Goal: Task Accomplishment & Management: Use online tool/utility

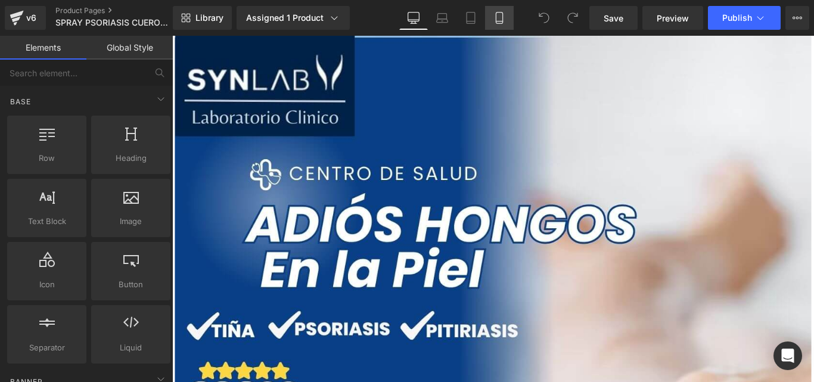
click at [497, 21] on icon at bounding box center [499, 21] width 7 height 0
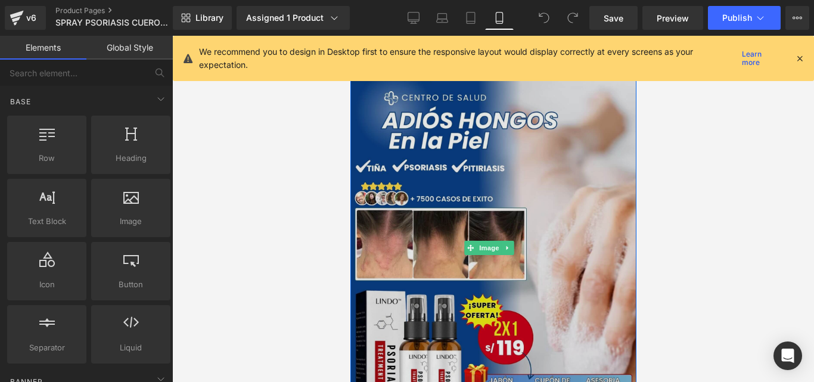
click at [492, 181] on img at bounding box center [493, 248] width 286 height 425
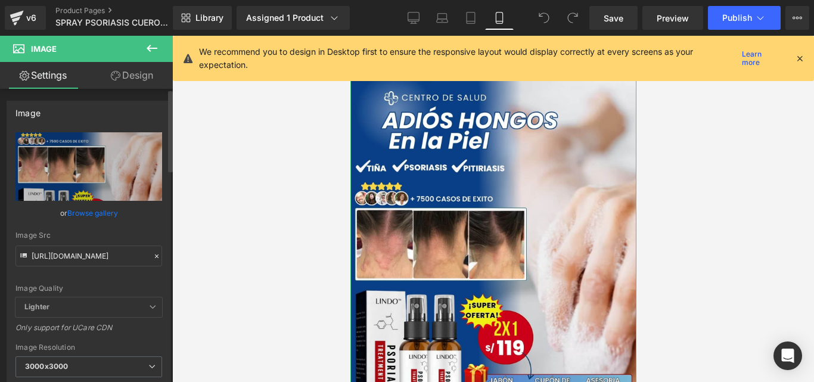
click at [153, 255] on icon at bounding box center [157, 256] width 8 height 8
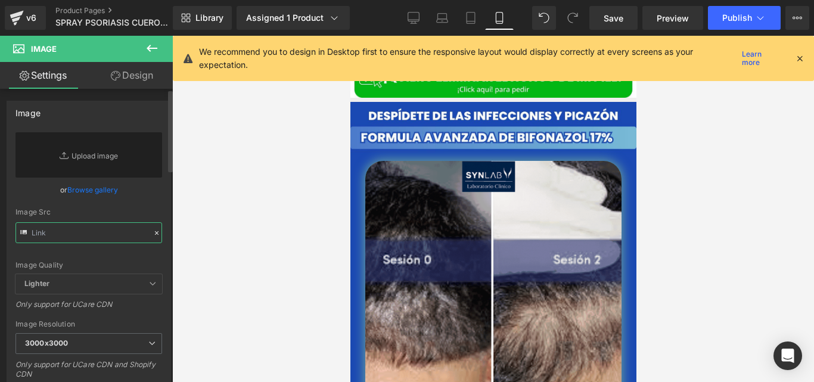
click at [121, 232] on input "text" at bounding box center [88, 232] width 147 height 21
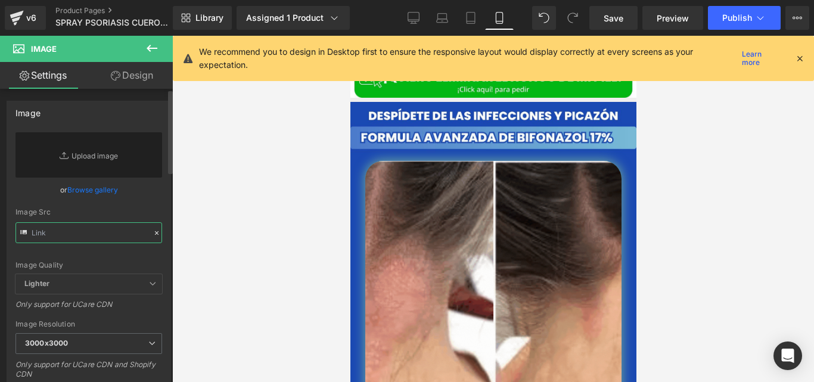
paste input "[URL][DOMAIN_NAME]"
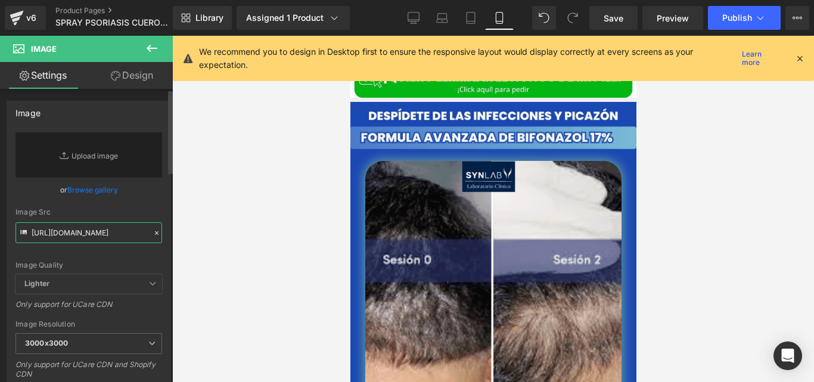
scroll to position [0, 214]
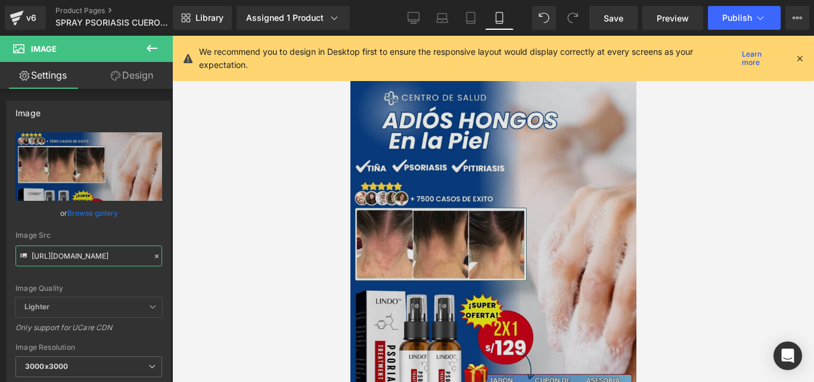
type input "[URL][DOMAIN_NAME]"
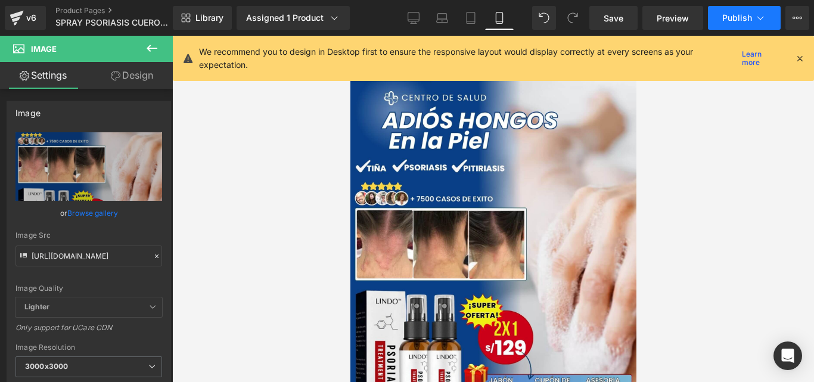
click at [714, 15] on button "Publish" at bounding box center [744, 18] width 73 height 24
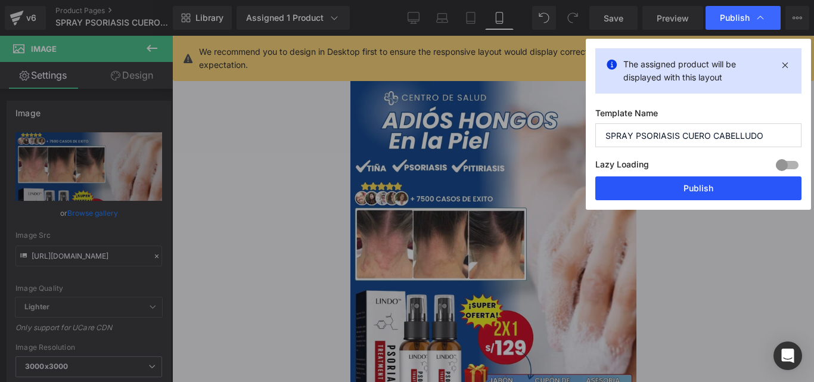
click at [634, 186] on button "Publish" at bounding box center [698, 188] width 206 height 24
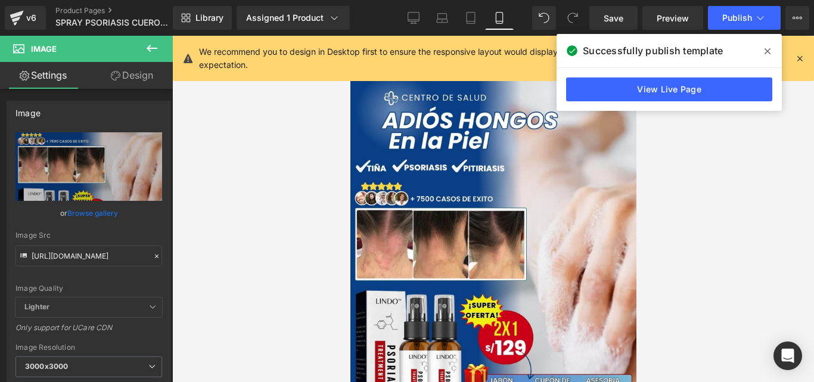
click at [765, 48] on icon at bounding box center [767, 51] width 6 height 10
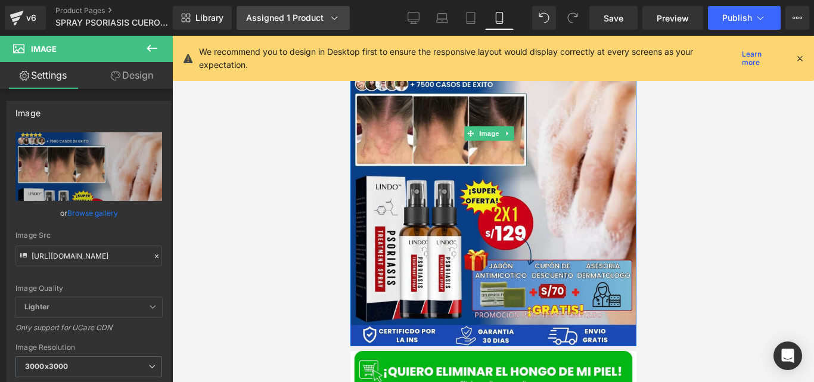
scroll to position [116, 0]
